Goal: Find specific page/section: Find specific page/section

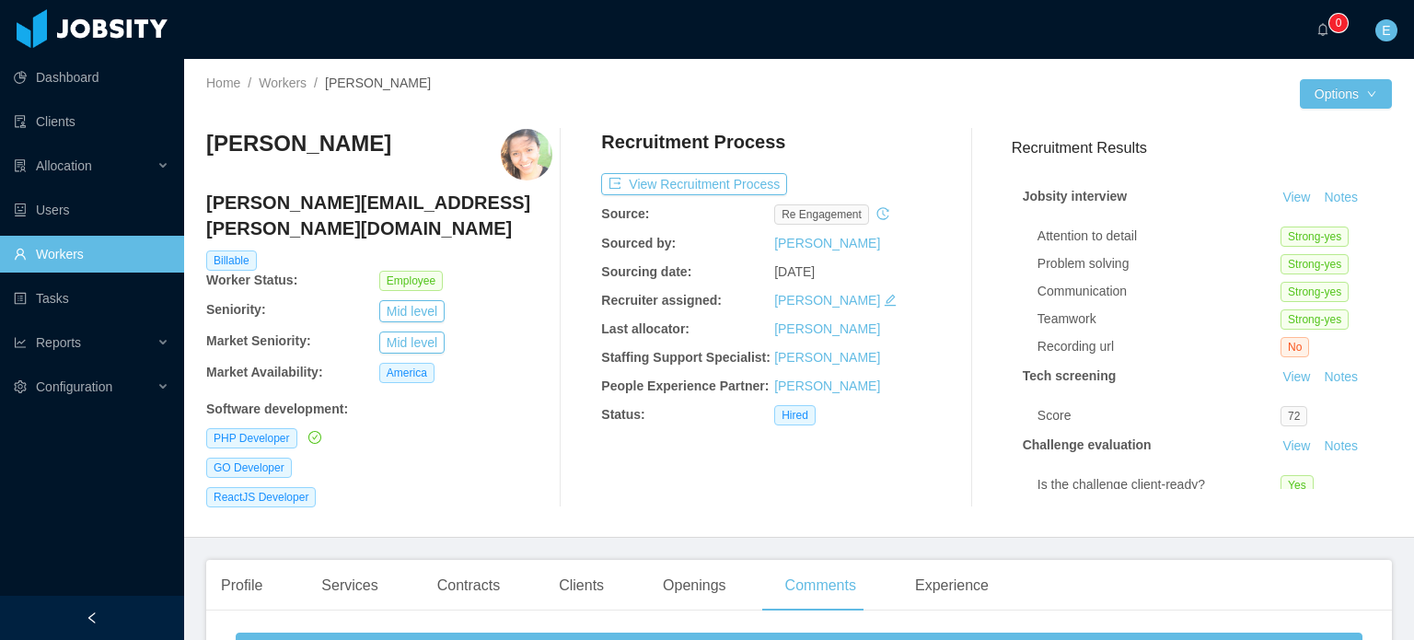
click at [77, 257] on link "Workers" at bounding box center [92, 254] width 156 height 37
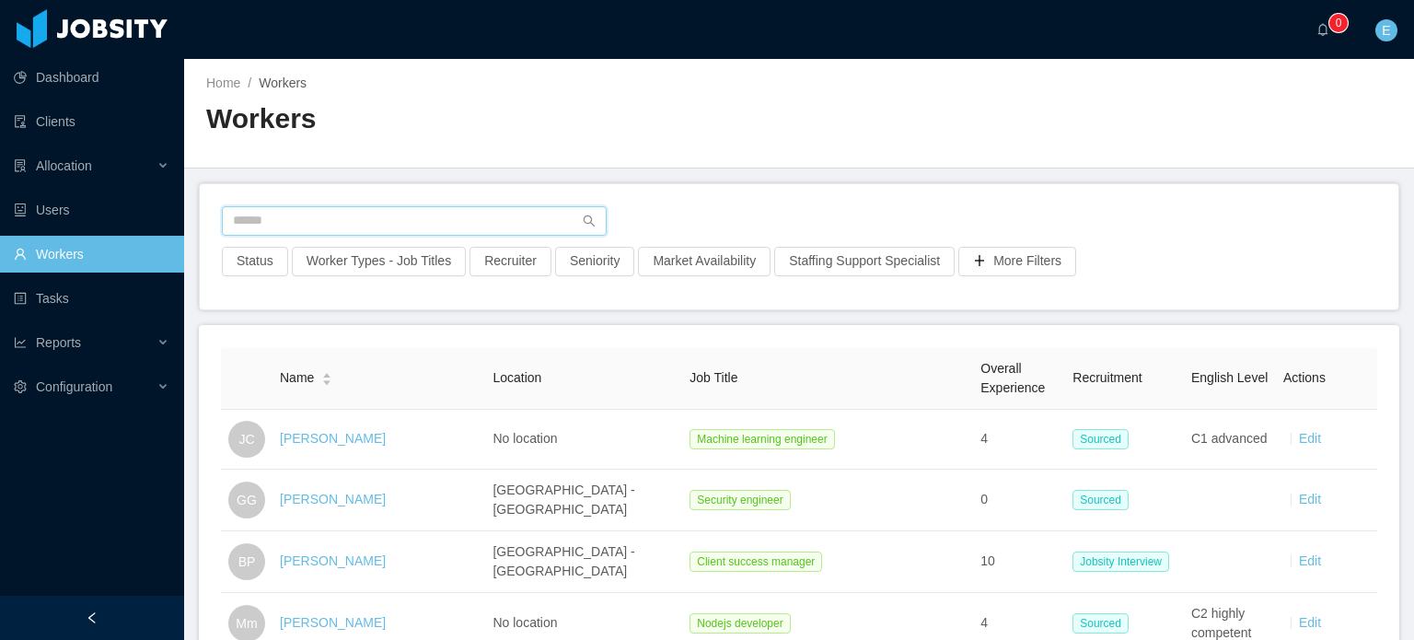
click at [342, 232] on input "text" at bounding box center [414, 220] width 385 height 29
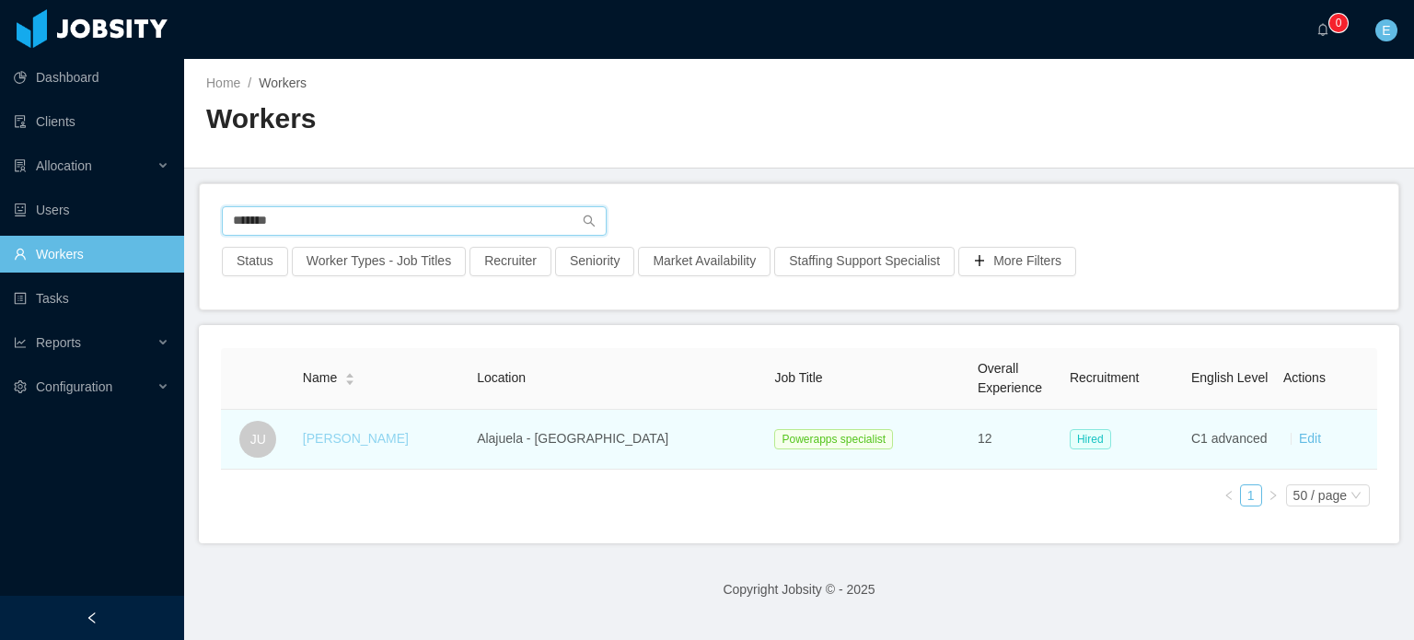
type input "*******"
click at [358, 441] on link "[PERSON_NAME]" at bounding box center [356, 438] width 106 height 15
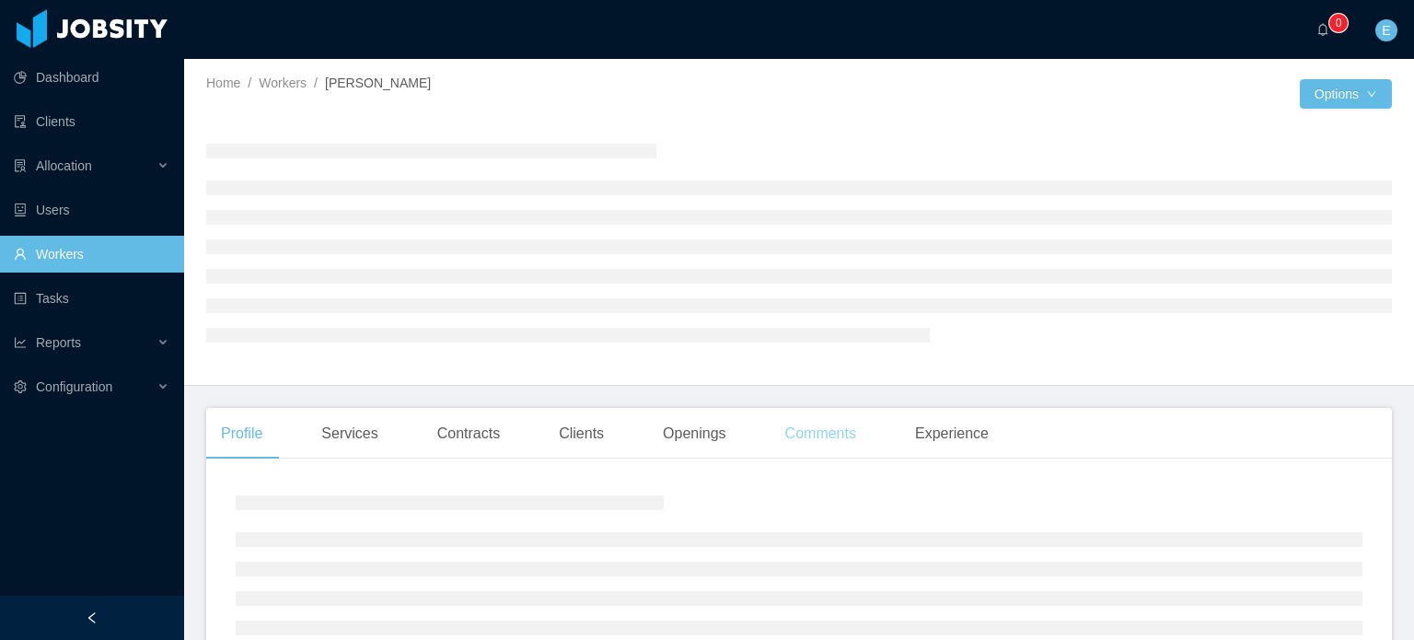
click at [797, 433] on div "Comments" at bounding box center [821, 434] width 100 height 52
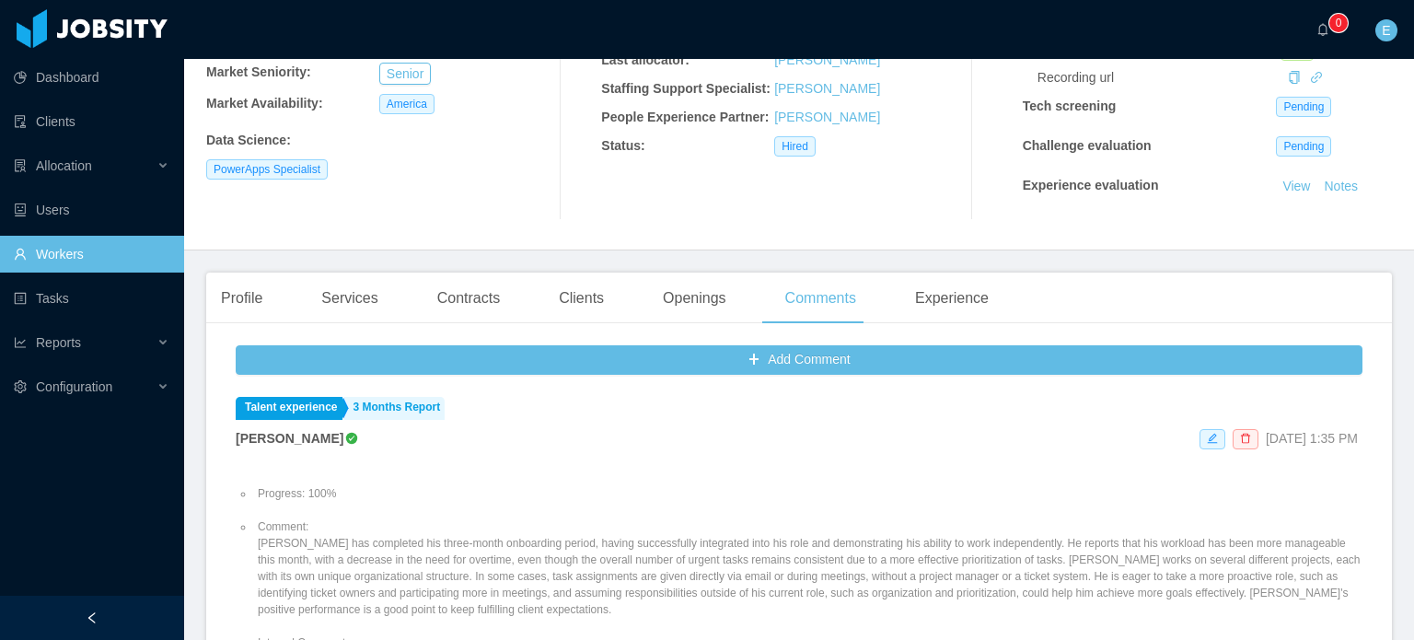
scroll to position [276, 0]
